Goal: Information Seeking & Learning: Learn about a topic

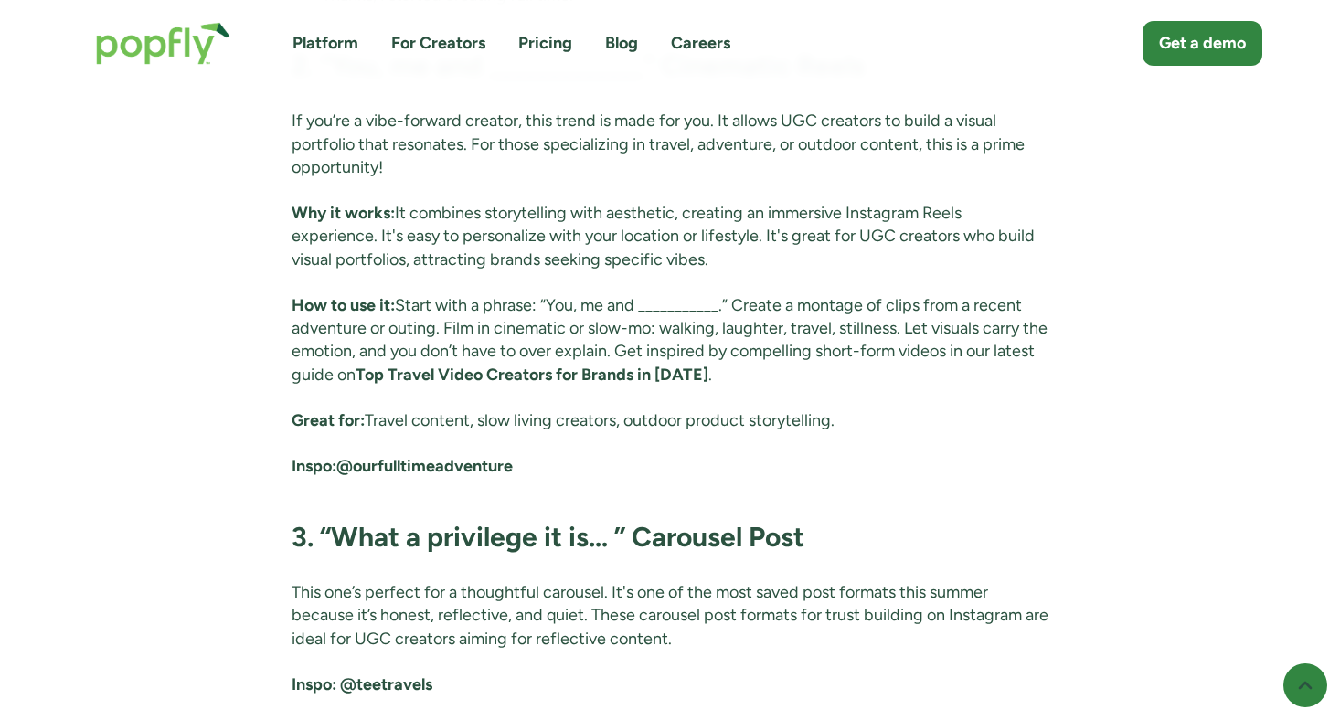
scroll to position [3486, 0]
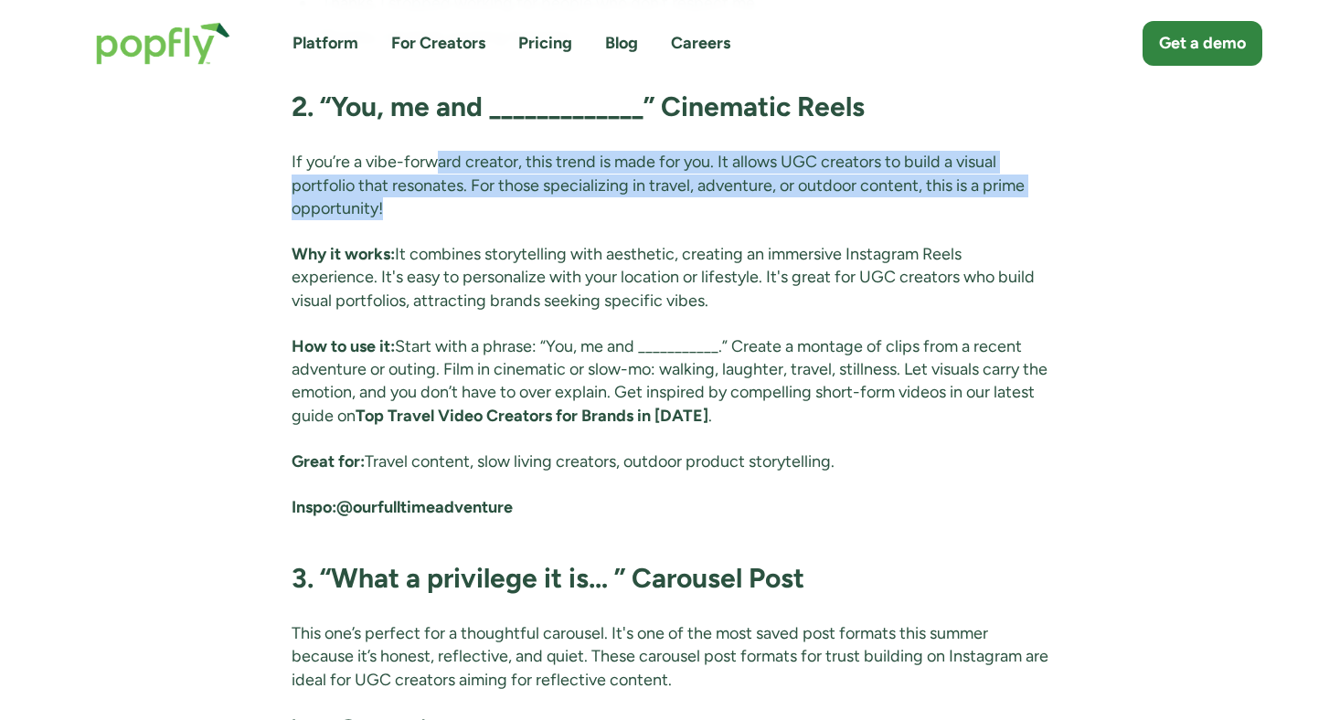
drag, startPoint x: 437, startPoint y: 185, endPoint x: 355, endPoint y: 245, distance: 102.0
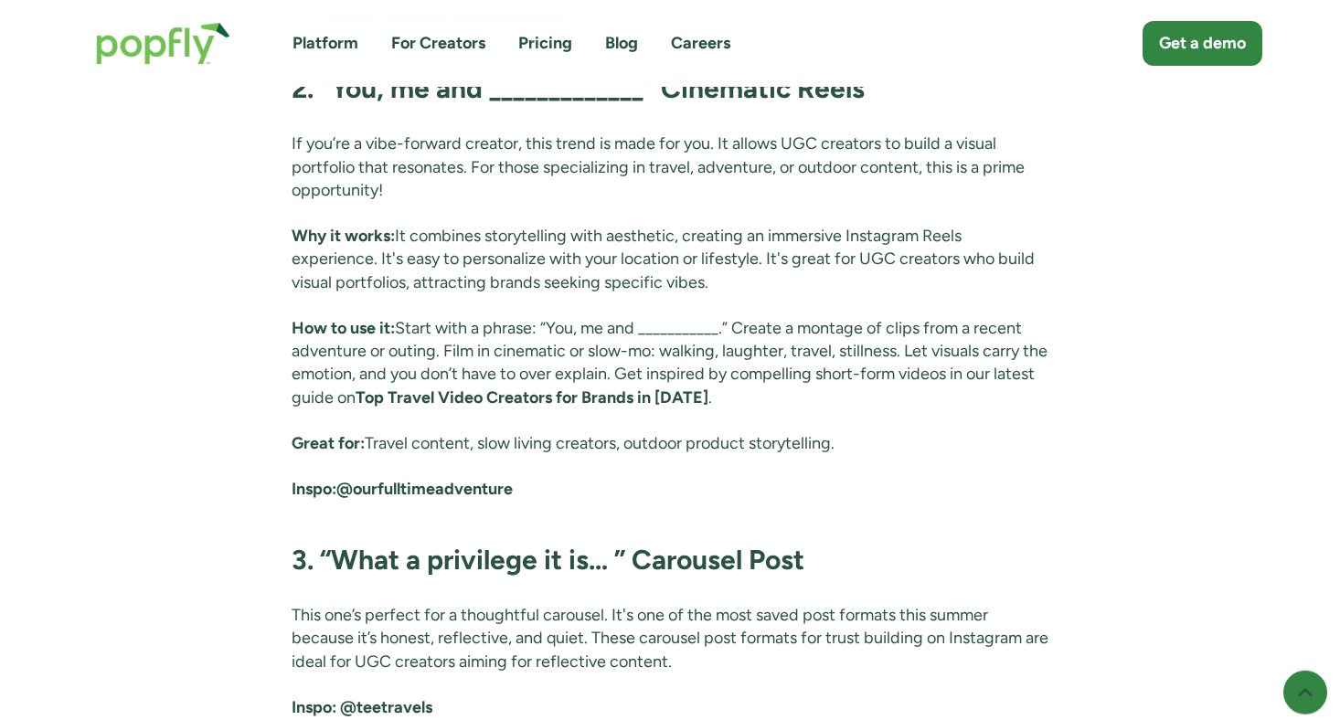
scroll to position [3507, 0]
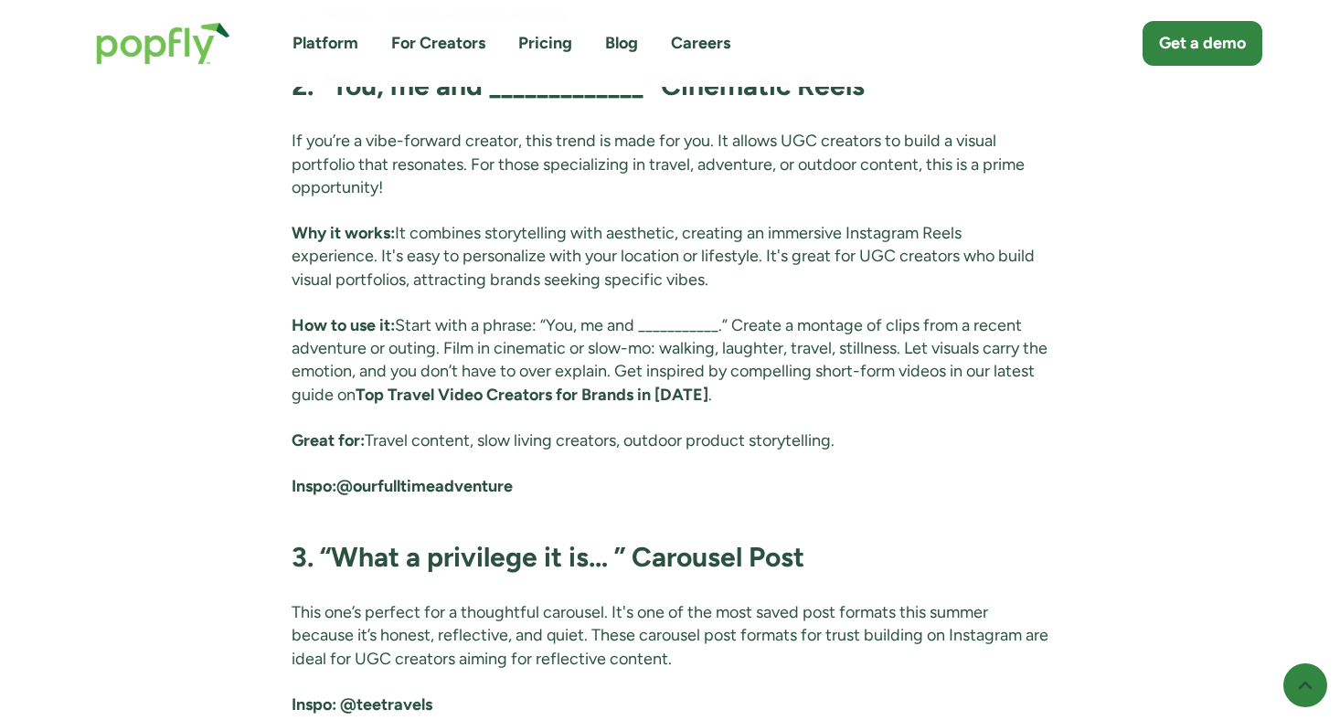
click at [418, 496] on strong "@ourfulltimeadventure" at bounding box center [424, 486] width 176 height 20
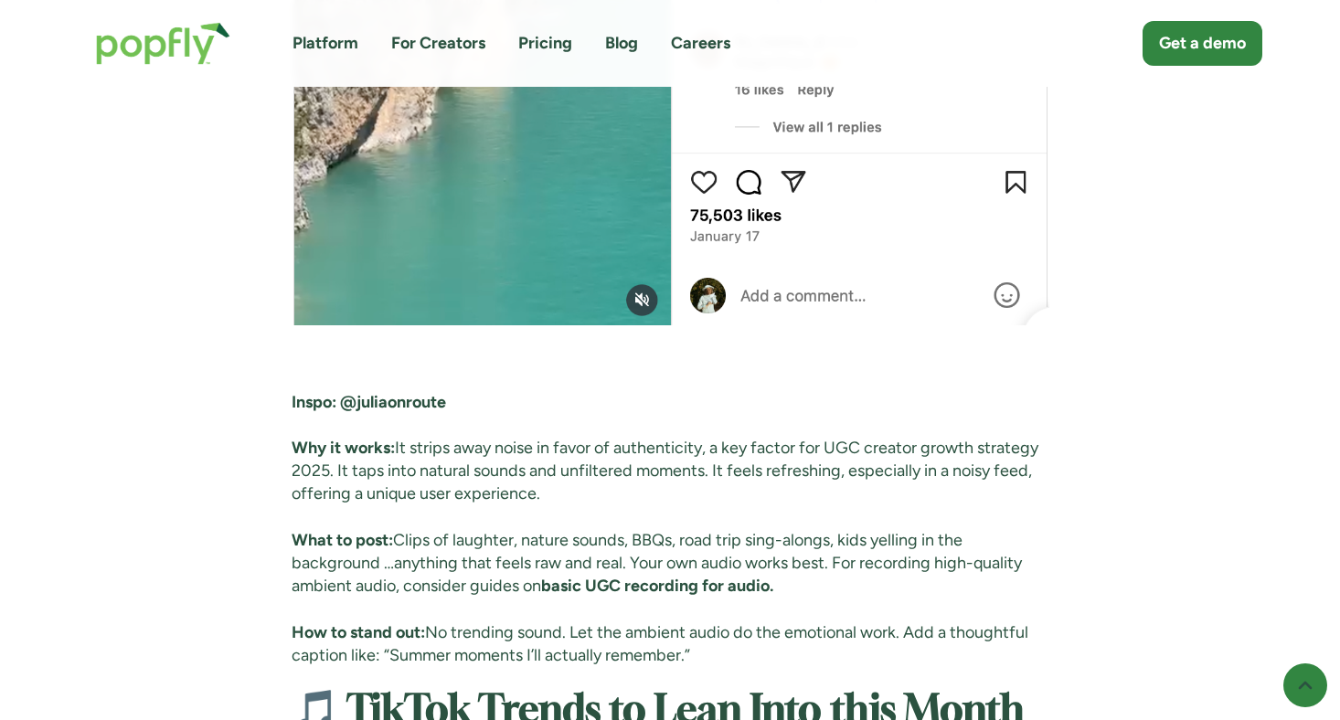
scroll to position [5114, 0]
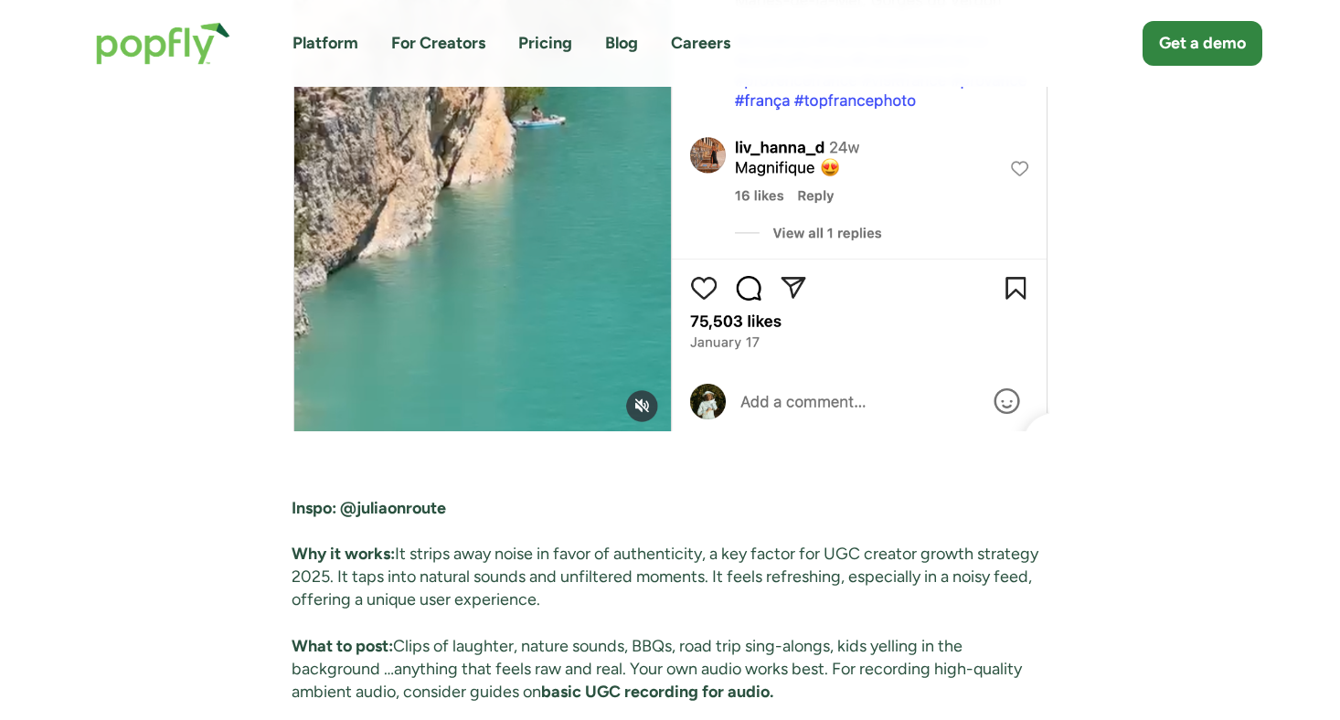
scroll to position [5005, 0]
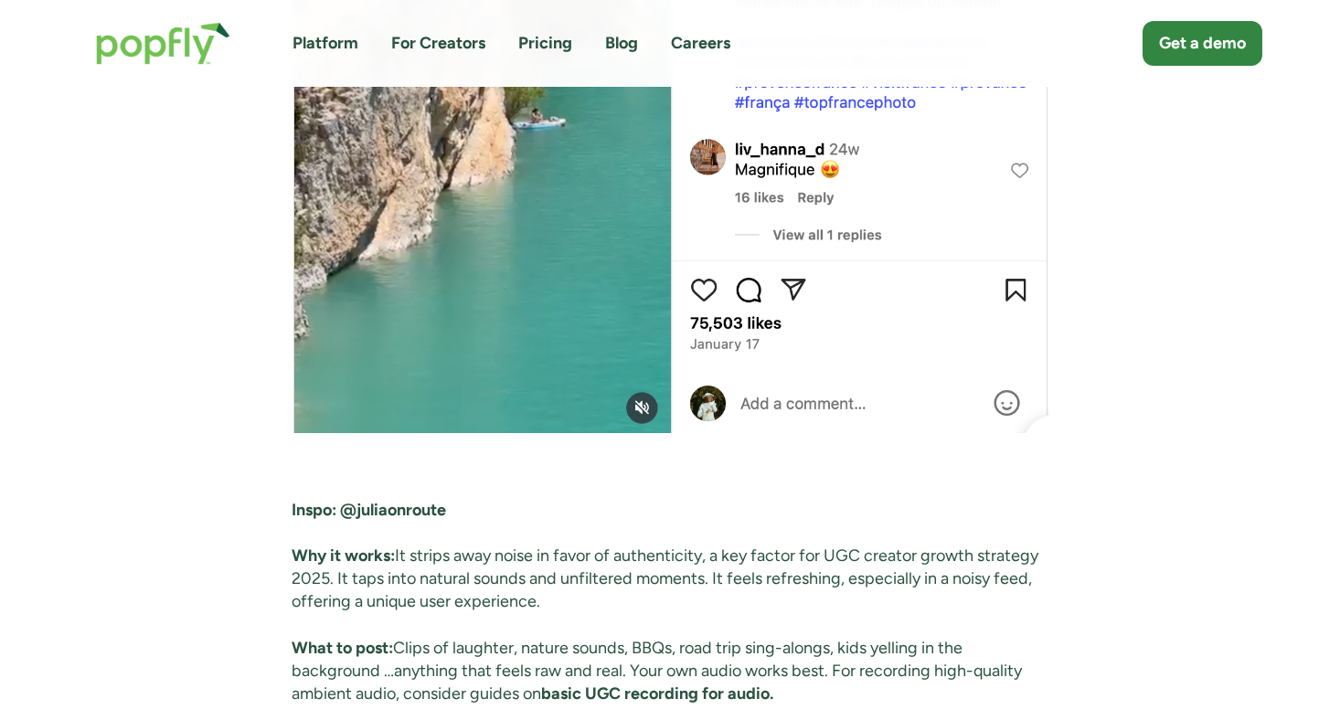
click at [388, 520] on strong "@juliaonroute" at bounding box center [393, 510] width 106 height 20
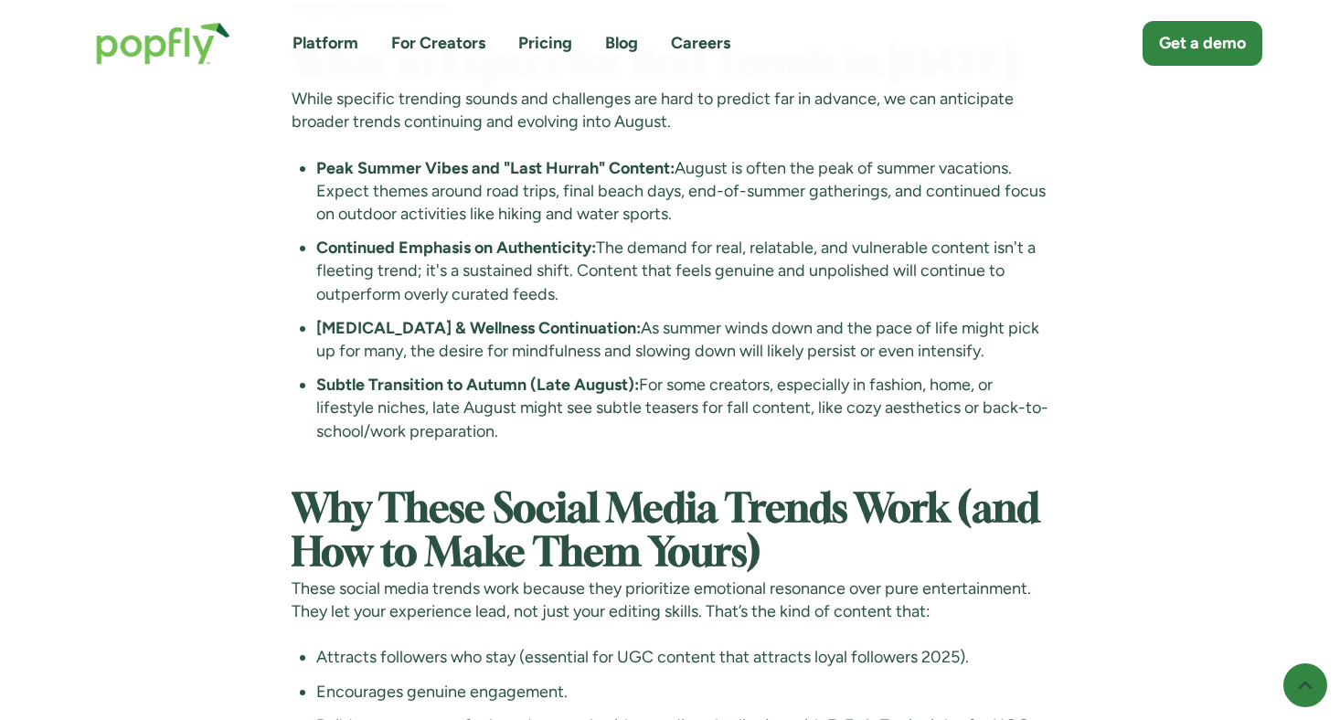
scroll to position [8679, 0]
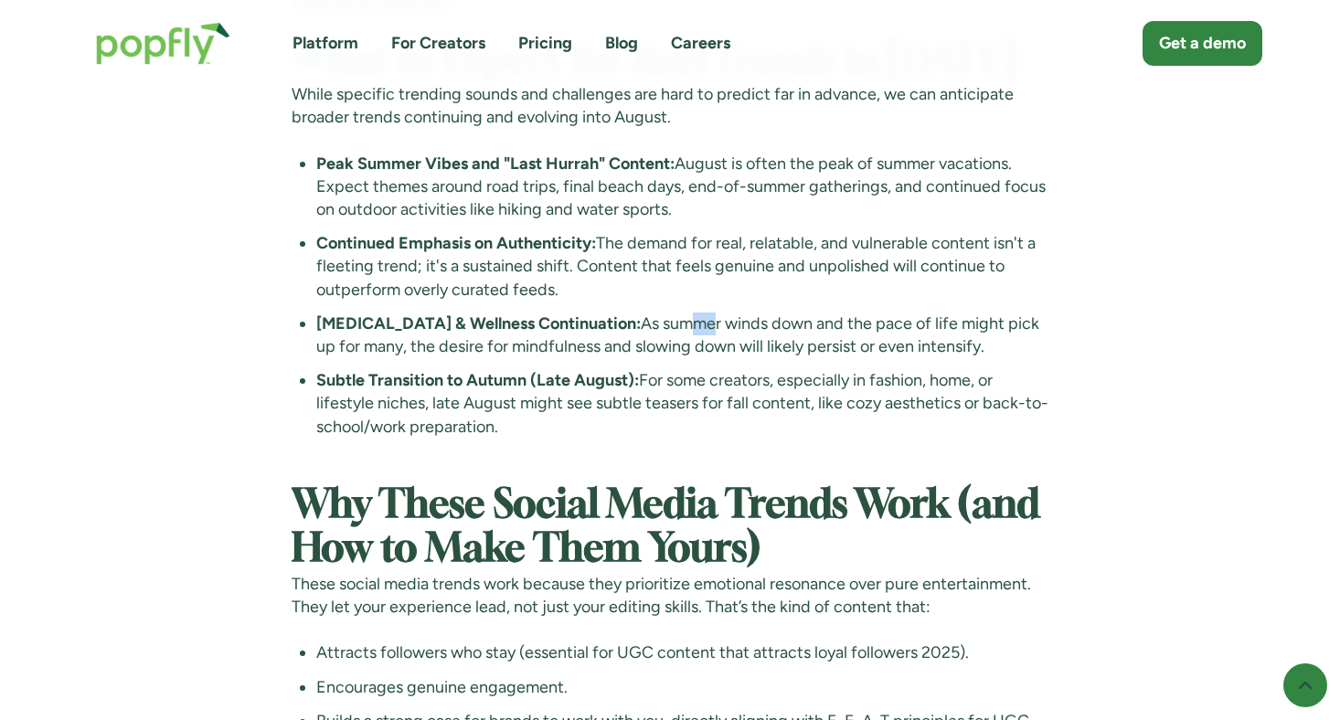
drag, startPoint x: 648, startPoint y: 384, endPoint x: 684, endPoint y: 401, distance: 39.7
click at [684, 358] on li "[MEDICAL_DATA] & Wellness Continuation: As summer winds down and the pace of li…" at bounding box center [682, 336] width 733 height 46
click at [724, 358] on li "[MEDICAL_DATA] & Wellness Continuation: As summer winds down and the pace of li…" at bounding box center [682, 336] width 733 height 46
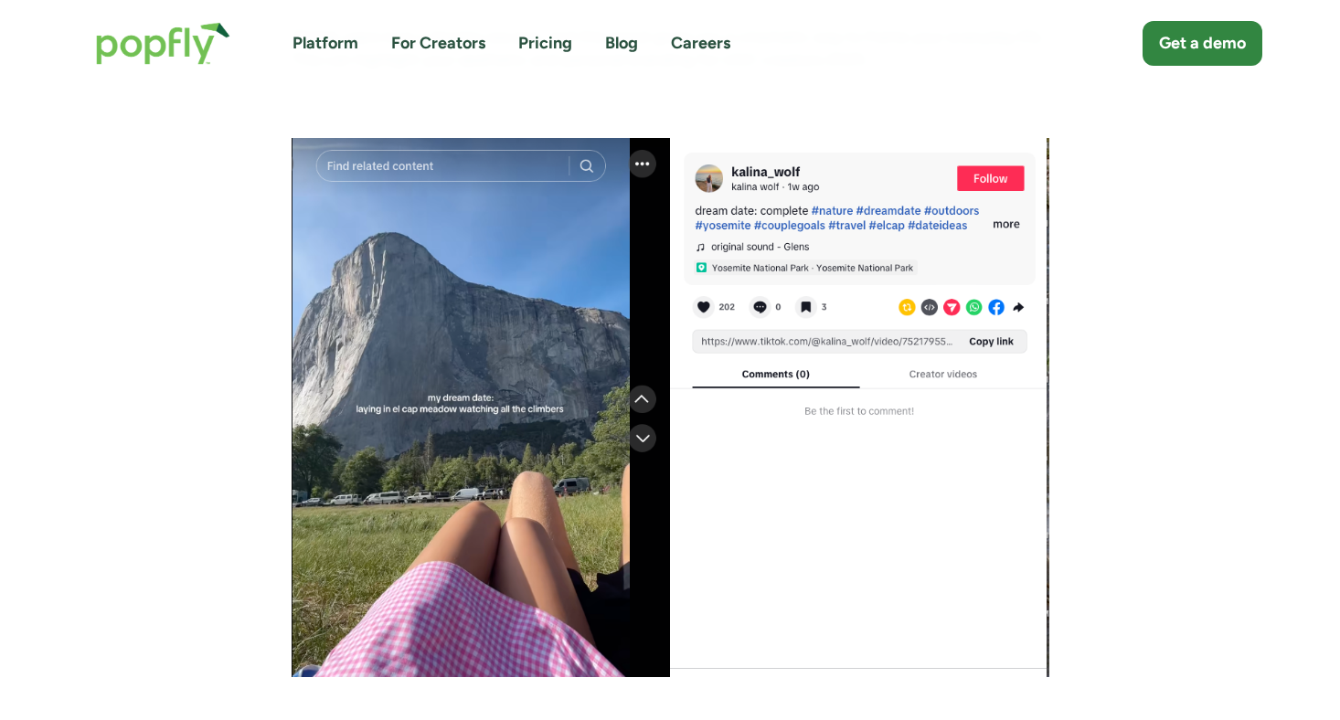
scroll to position [6463, 0]
